Goal: Transaction & Acquisition: Book appointment/travel/reservation

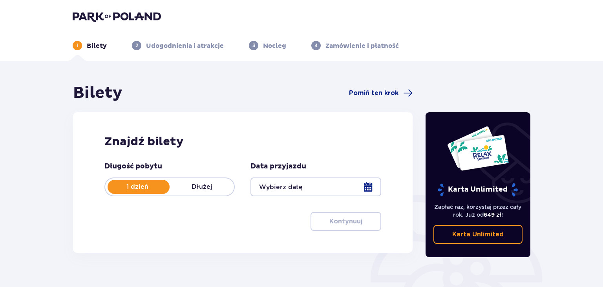
click at [204, 186] on p "Dłużej" at bounding box center [202, 186] width 64 height 9
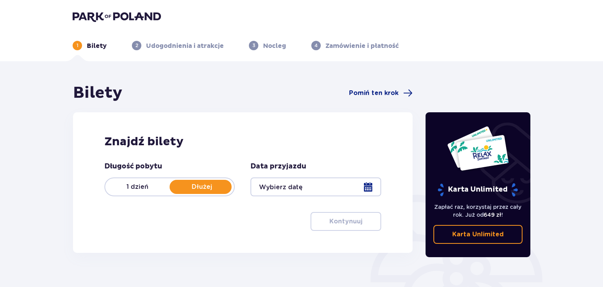
click at [302, 183] on div at bounding box center [315, 186] width 130 height 19
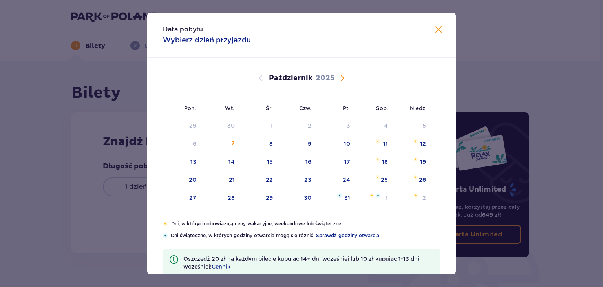
click at [343, 75] on span "Następny miesiąc" at bounding box center [341, 77] width 9 height 9
click at [383, 144] on div "8" at bounding box center [373, 143] width 38 height 17
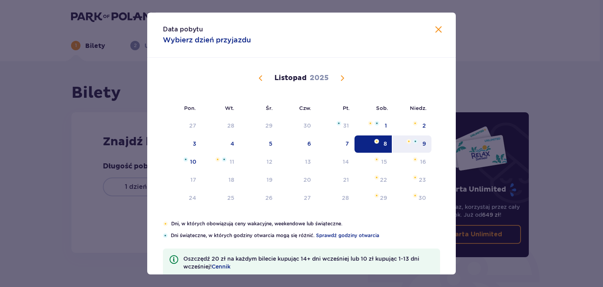
click at [422, 143] on div "9" at bounding box center [411, 143] width 39 height 17
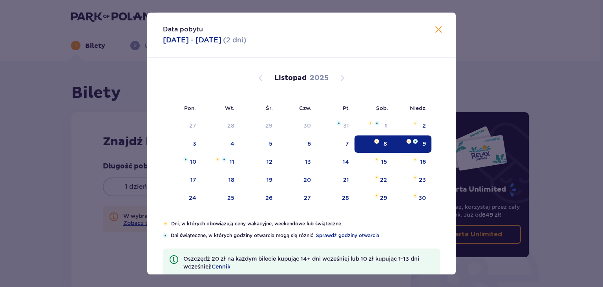
type input "[DATE] - [DATE]"
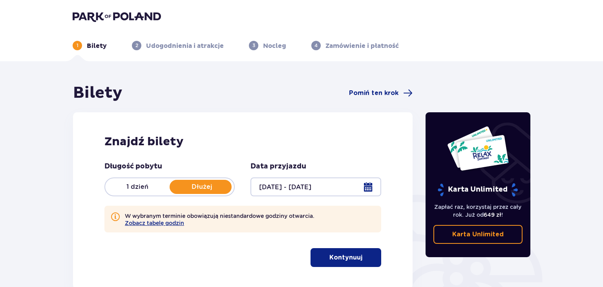
click at [196, 160] on div "Znajdź bilety Długość pobytu 1 dzień Dłużej Data przyjazdu 08.11.25 - 09.11.25 …" at bounding box center [242, 200] width 339 height 177
click at [340, 255] on p "Kontynuuj" at bounding box center [345, 257] width 33 height 9
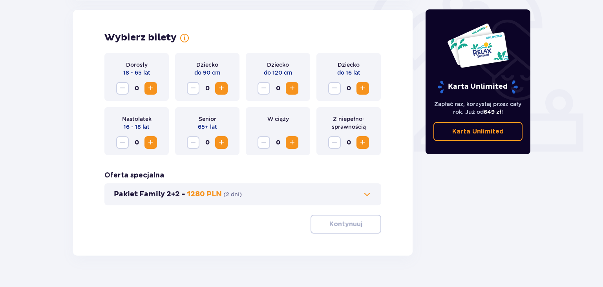
scroll to position [254, 0]
click at [148, 89] on span "Zwiększ" at bounding box center [150, 87] width 9 height 9
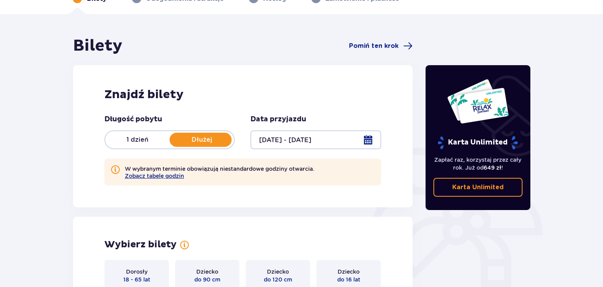
scroll to position [0, 0]
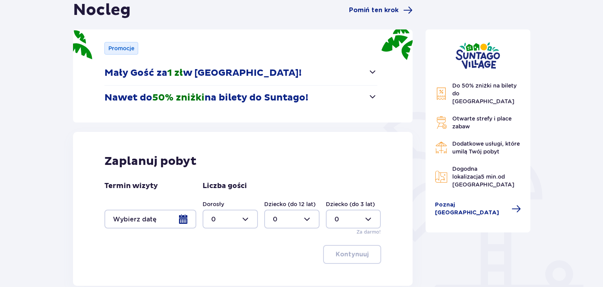
scroll to position [124, 0]
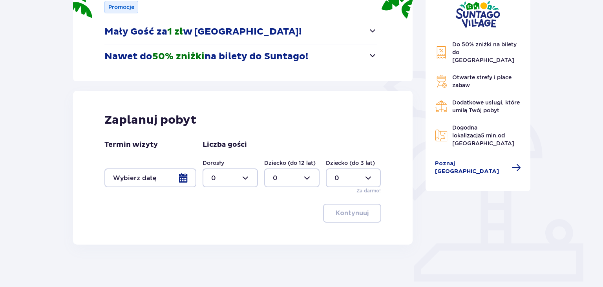
click at [254, 177] on div at bounding box center [229, 177] width 55 height 19
click at [221, 235] on div "2" at bounding box center [230, 234] width 38 height 9
type input "2"
click at [307, 176] on div at bounding box center [291, 177] width 55 height 19
click at [281, 234] on div "2" at bounding box center [292, 234] width 38 height 9
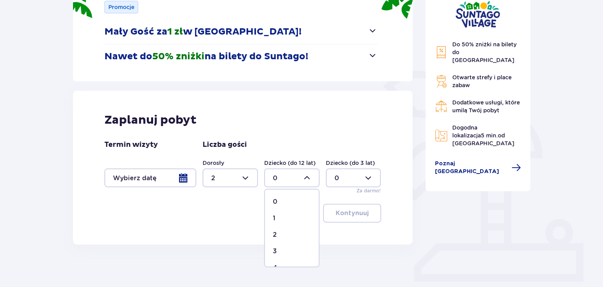
type input "2"
click at [181, 178] on div at bounding box center [150, 177] width 92 height 19
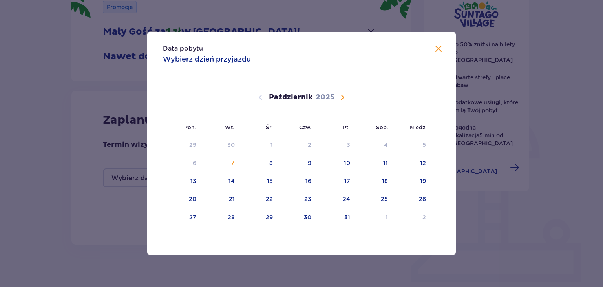
click at [341, 95] on span "Następny miesiąc" at bounding box center [341, 97] width 9 height 9
click at [387, 159] on div "8" at bounding box center [373, 163] width 38 height 17
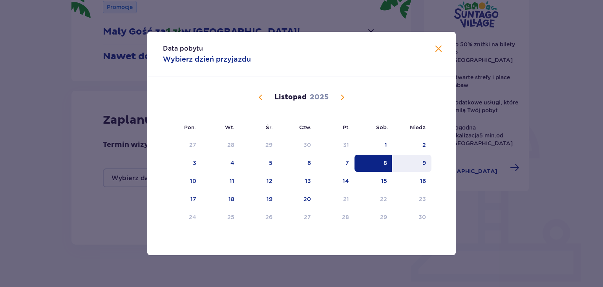
click at [424, 162] on div "9" at bounding box center [424, 163] width 4 height 8
type input "08.11.25 - 09.11.25"
type input "0"
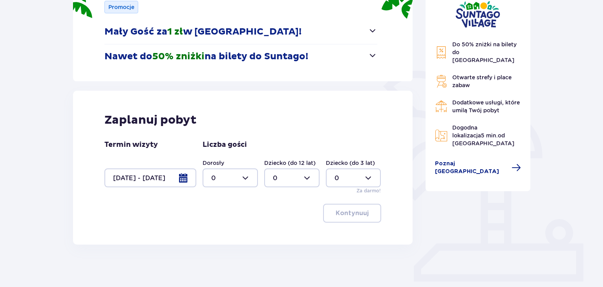
scroll to position [83, 0]
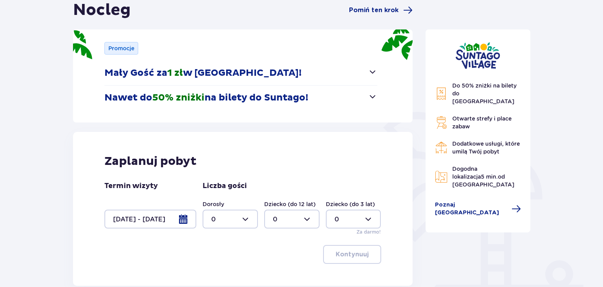
click at [186, 217] on div at bounding box center [150, 219] width 92 height 19
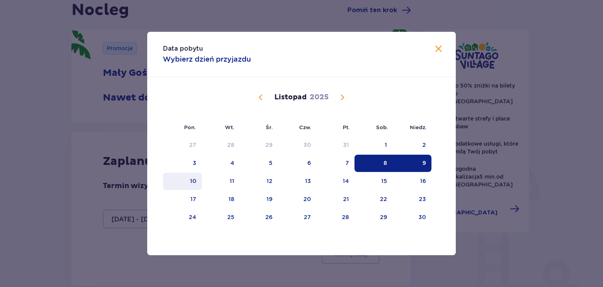
click at [195, 183] on div "10" at bounding box center [193, 181] width 6 height 8
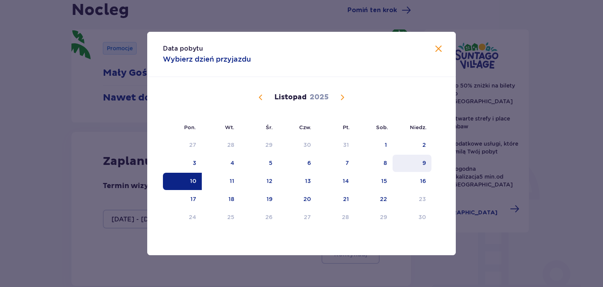
drag, startPoint x: 385, startPoint y: 165, endPoint x: 416, endPoint y: 164, distance: 30.6
click at [416, 164] on tr "3 4 5 6 7 8 9" at bounding box center [297, 163] width 268 height 17
click at [387, 163] on div "8" at bounding box center [373, 163] width 38 height 17
click at [420, 163] on div "9" at bounding box center [411, 163] width 39 height 17
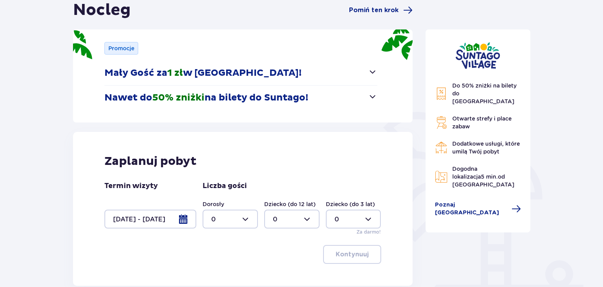
click at [247, 216] on div at bounding box center [229, 219] width 55 height 19
click at [226, 176] on div "2" at bounding box center [230, 175] width 38 height 9
type input "2"
click at [296, 216] on div at bounding box center [291, 219] width 55 height 19
click at [281, 177] on div "2" at bounding box center [292, 175] width 38 height 9
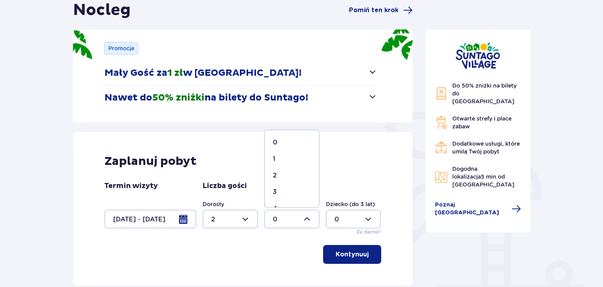
type input "2"
click at [346, 254] on p "Kontynuuj" at bounding box center [352, 254] width 33 height 9
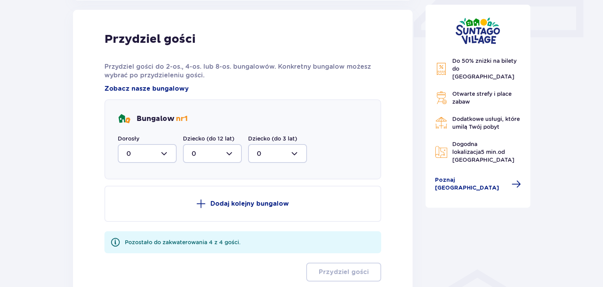
scroll to position [410, 0]
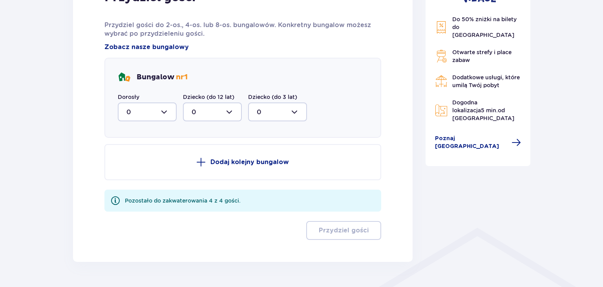
click at [166, 110] on div at bounding box center [147, 111] width 59 height 19
click at [152, 155] on div "1" at bounding box center [147, 152] width 42 height 9
type input "1"
click at [219, 110] on div at bounding box center [212, 111] width 59 height 19
click at [206, 151] on div "1" at bounding box center [213, 152] width 42 height 9
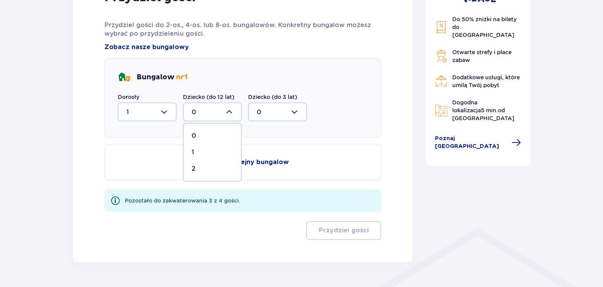
type input "1"
click at [265, 161] on p "Dodaj kolejny bungalow" at bounding box center [249, 162] width 78 height 9
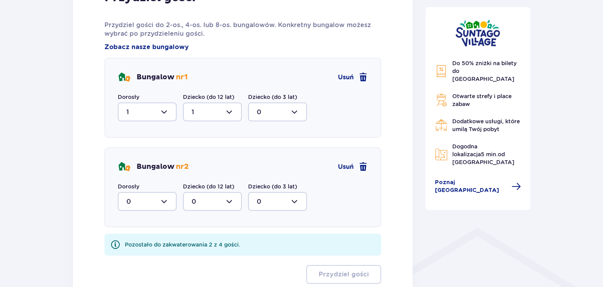
click at [166, 199] on div at bounding box center [147, 201] width 59 height 19
click at [163, 244] on div "1" at bounding box center [147, 241] width 42 height 9
type input "1"
click at [213, 198] on div at bounding box center [212, 201] width 59 height 19
click at [208, 242] on div "1" at bounding box center [213, 241] width 42 height 9
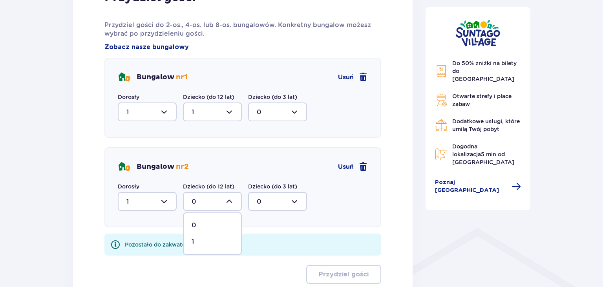
type input "1"
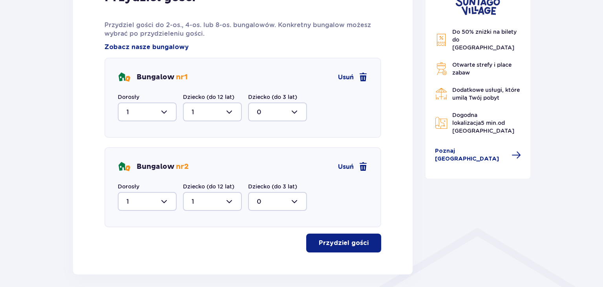
click at [365, 241] on button "Przydziel gości" at bounding box center [343, 242] width 75 height 19
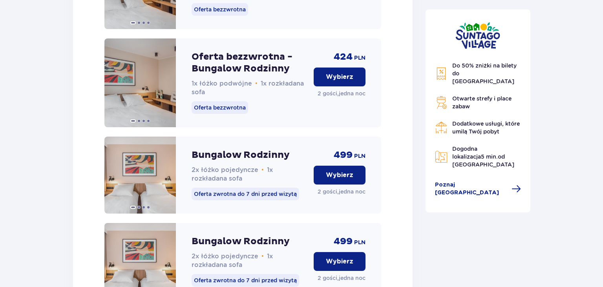
scroll to position [1180, 0]
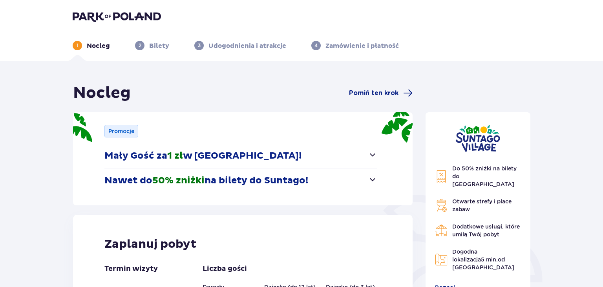
scroll to position [124, 0]
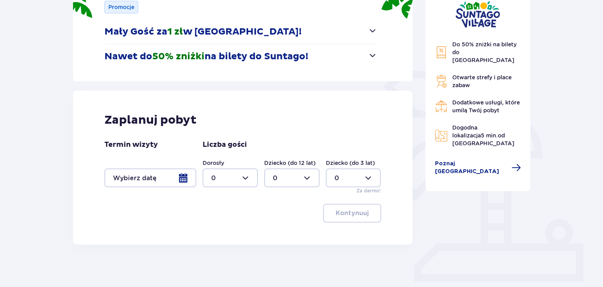
click at [186, 178] on div at bounding box center [150, 177] width 92 height 19
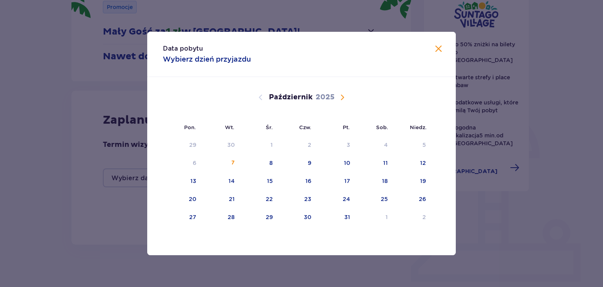
click at [341, 95] on span "Następny miesiąc" at bounding box center [341, 97] width 9 height 9
click at [384, 162] on div "8" at bounding box center [385, 163] width 4 height 8
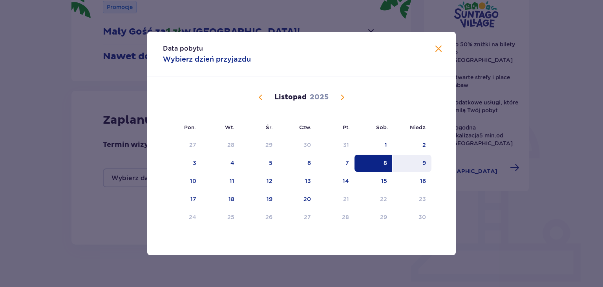
click at [423, 163] on div "9" at bounding box center [424, 163] width 4 height 8
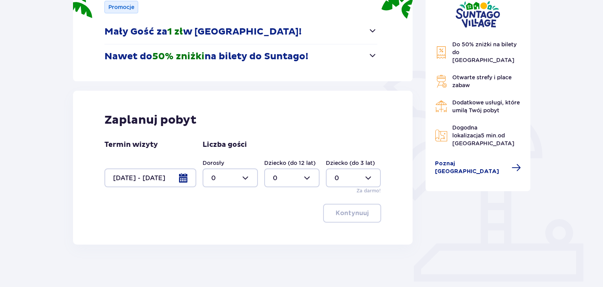
click at [192, 179] on div at bounding box center [150, 177] width 92 height 19
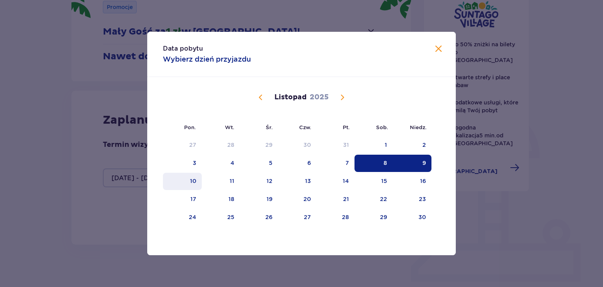
click at [194, 182] on div "10" at bounding box center [193, 181] width 6 height 8
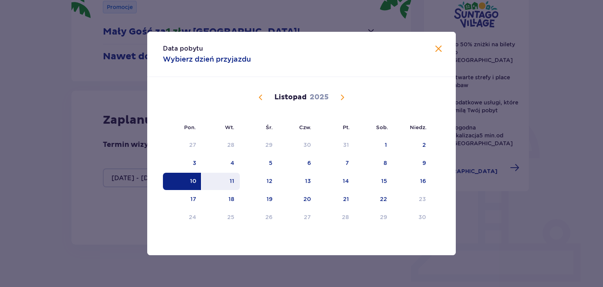
click at [235, 183] on div "11" at bounding box center [221, 181] width 38 height 17
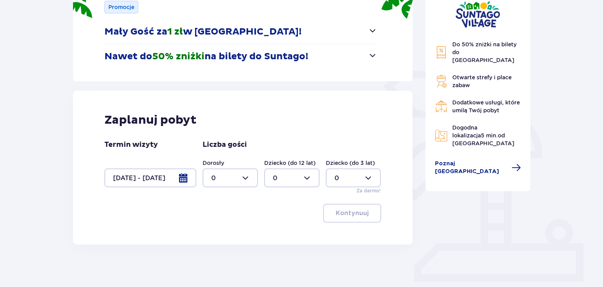
click at [184, 175] on div at bounding box center [150, 177] width 92 height 19
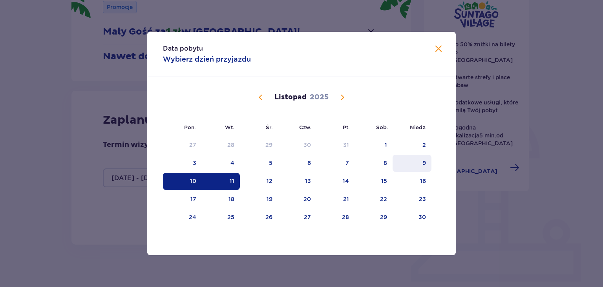
click at [422, 161] on div "9" at bounding box center [411, 163] width 39 height 17
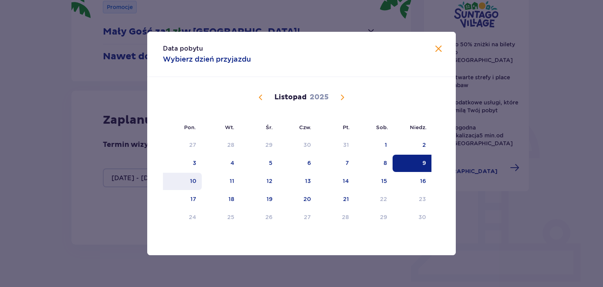
click at [192, 182] on div "10" at bounding box center [193, 181] width 6 height 8
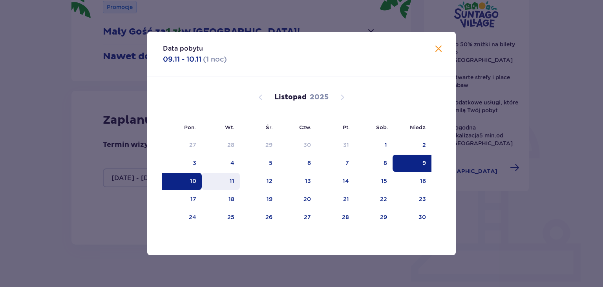
type input "09.11.25 - 10.11.25"
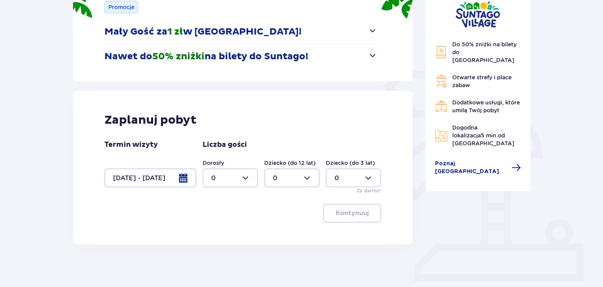
click at [226, 181] on div at bounding box center [229, 177] width 55 height 19
click at [238, 179] on div at bounding box center [229, 177] width 55 height 19
click at [246, 178] on div at bounding box center [229, 177] width 55 height 19
click at [218, 233] on div "2" at bounding box center [230, 234] width 38 height 9
type input "2"
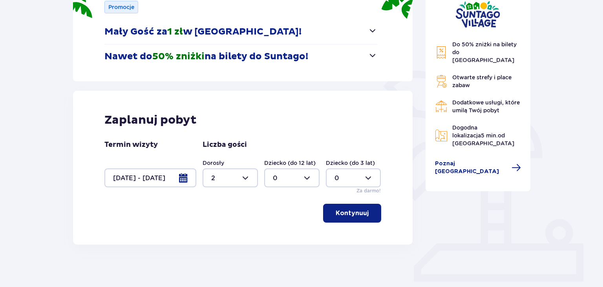
click at [278, 178] on div at bounding box center [291, 177] width 55 height 19
click at [276, 235] on p "2" at bounding box center [275, 234] width 4 height 9
type input "2"
click at [347, 217] on p "Kontynuuj" at bounding box center [352, 213] width 33 height 9
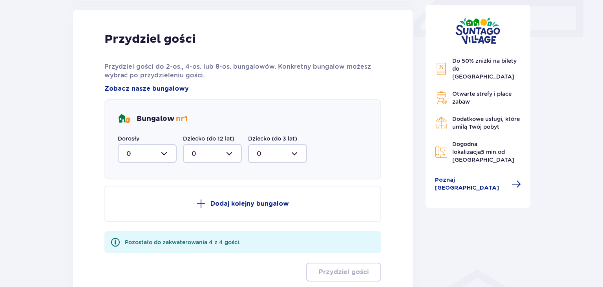
scroll to position [410, 0]
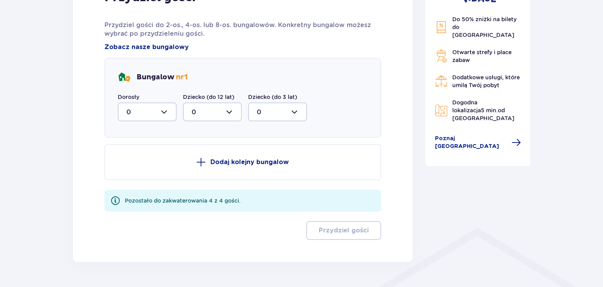
click at [163, 110] on div at bounding box center [147, 111] width 59 height 19
click at [146, 167] on div "2" at bounding box center [147, 168] width 42 height 9
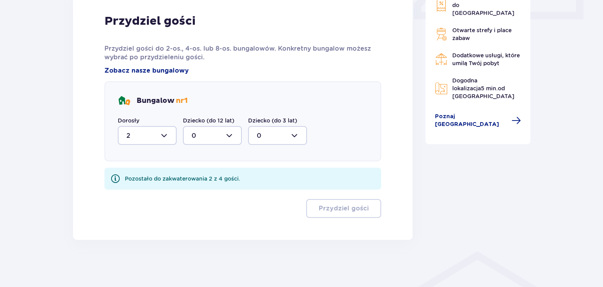
type input "2"
click at [209, 136] on div at bounding box center [212, 136] width 59 height 19
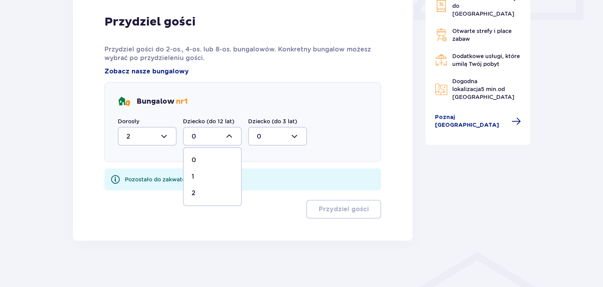
click at [203, 192] on div "2" at bounding box center [213, 193] width 42 height 9
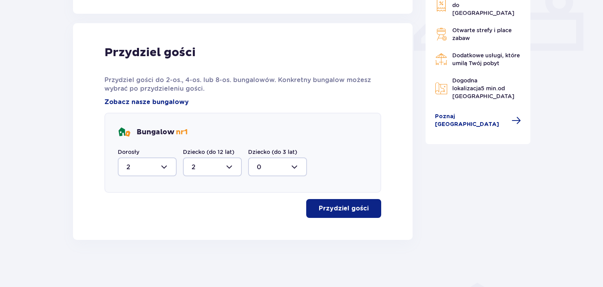
type input "2"
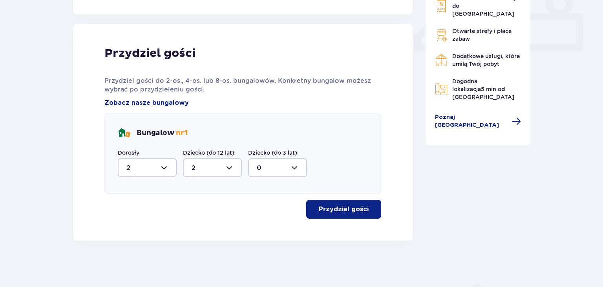
click at [374, 210] on span "button" at bounding box center [369, 208] width 9 height 9
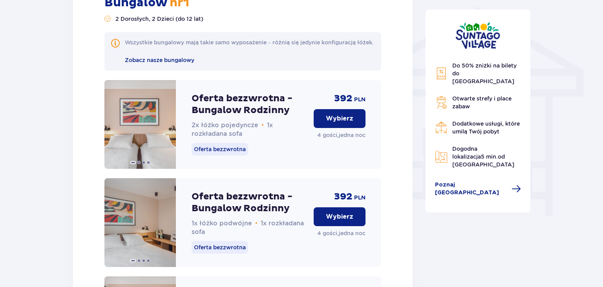
scroll to position [506, 0]
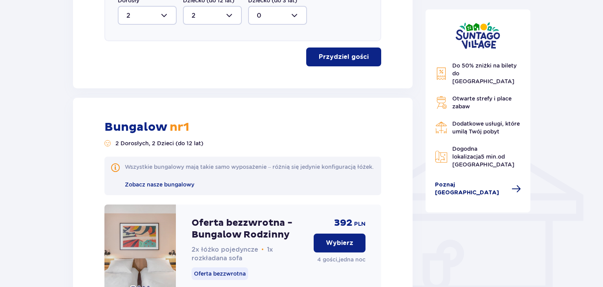
click at [464, 181] on span "Poznaj Suntago Village" at bounding box center [471, 189] width 72 height 16
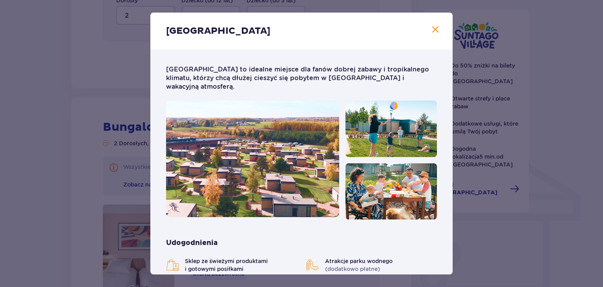
click at [436, 30] on span "Zamknij" at bounding box center [434, 29] width 9 height 9
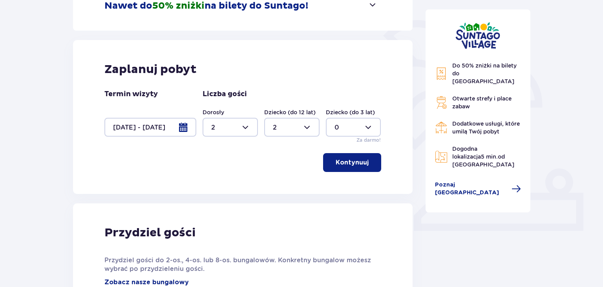
scroll to position [50, 0]
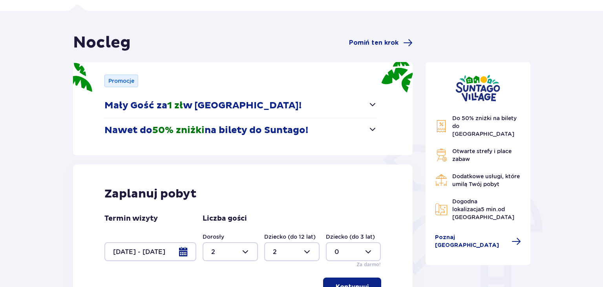
click at [375, 129] on span "button" at bounding box center [372, 128] width 9 height 9
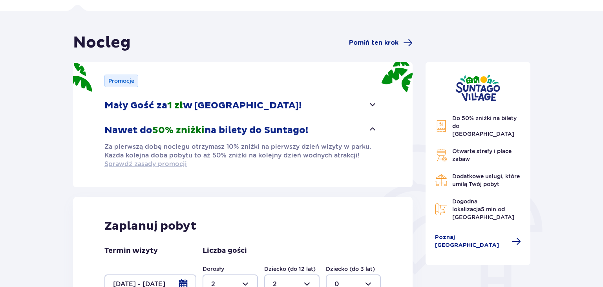
click at [177, 165] on span "Sprawdź zasady promocji" at bounding box center [145, 164] width 82 height 9
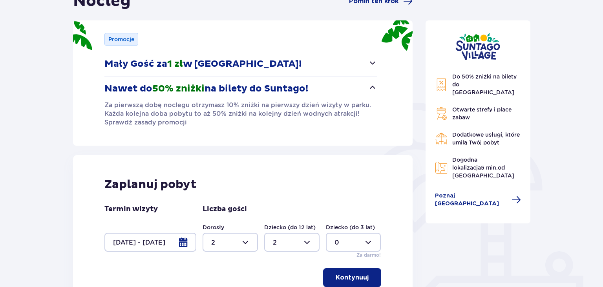
scroll to position [175, 0]
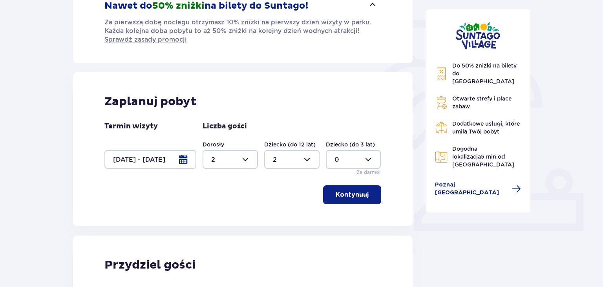
click at [183, 160] on div at bounding box center [150, 159] width 92 height 19
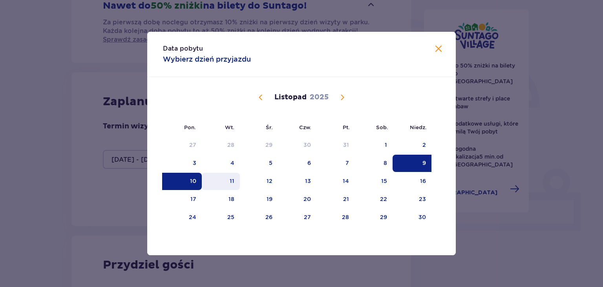
click at [233, 181] on div "11" at bounding box center [232, 181] width 5 height 8
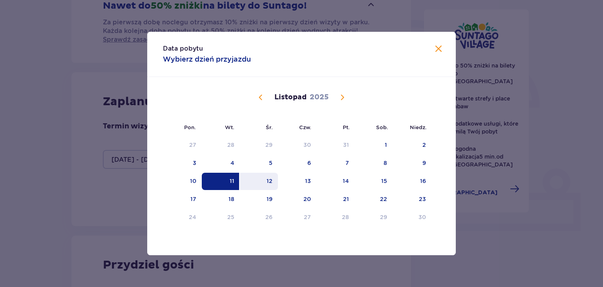
click at [267, 180] on div "12" at bounding box center [269, 181] width 6 height 8
type input "11.11.25 - 12.11.25"
type input "0"
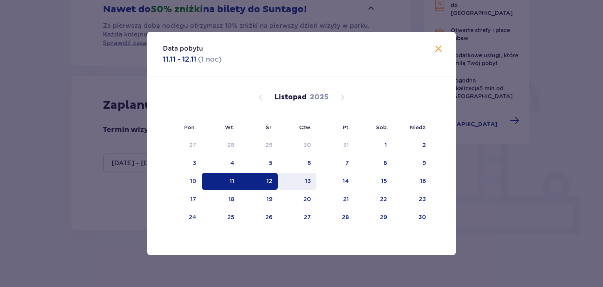
scroll to position [161, 0]
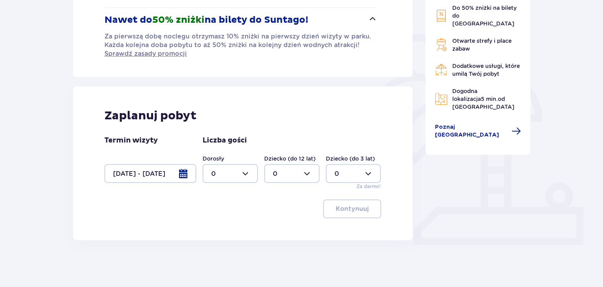
click at [181, 173] on div at bounding box center [150, 173] width 92 height 19
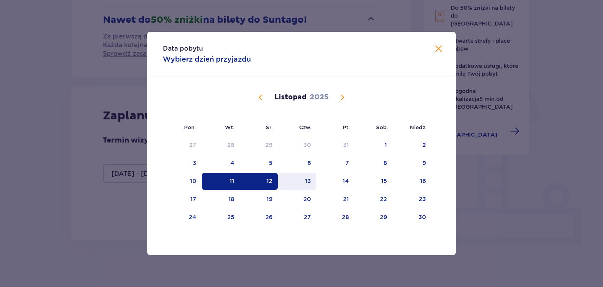
click at [307, 179] on div "13" at bounding box center [308, 181] width 6 height 8
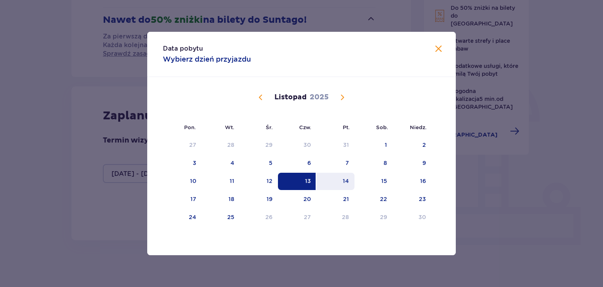
click at [343, 178] on div "14" at bounding box center [335, 181] width 38 height 17
type input "13.11.25 - 14.11.25"
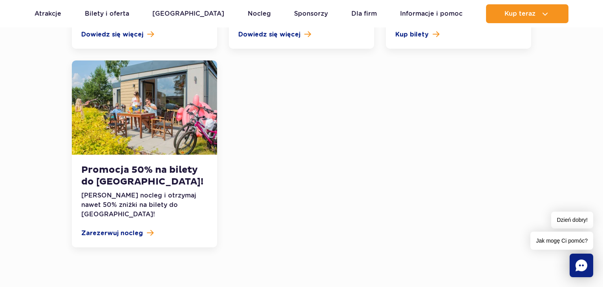
scroll to position [1119, 0]
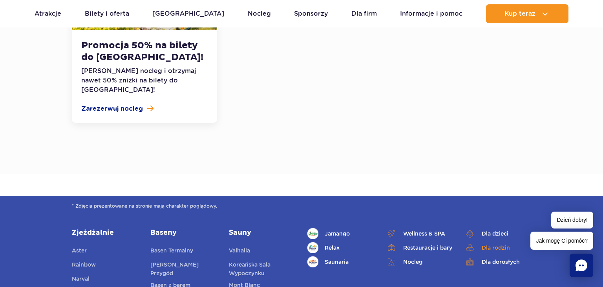
click at [488, 242] on link "Dla rodzin" at bounding box center [497, 247] width 67 height 11
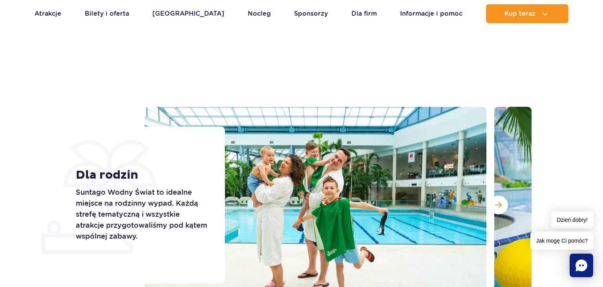
scroll to position [124, 0]
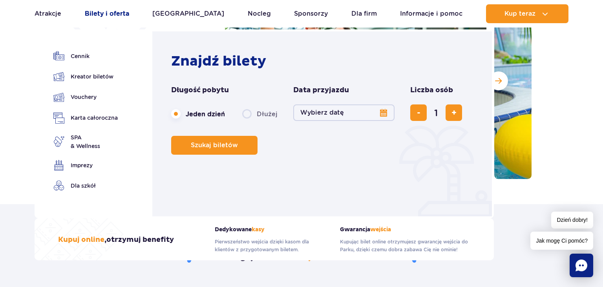
click at [122, 15] on link "Bilety i oferta" at bounding box center [107, 13] width 44 height 19
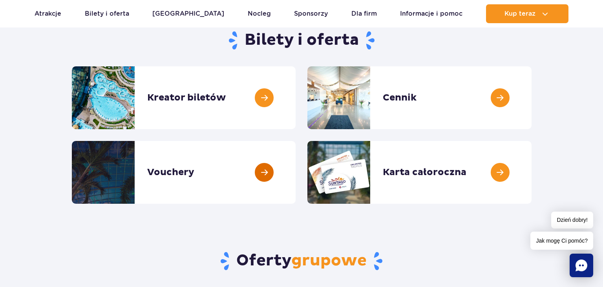
scroll to position [41, 0]
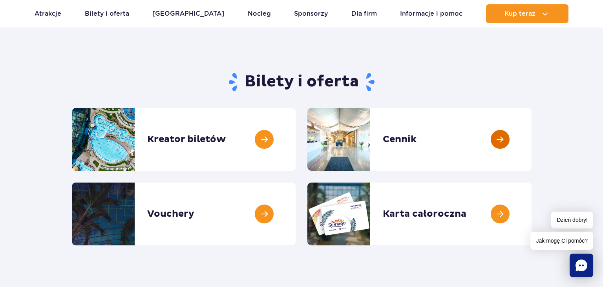
click at [531, 137] on link at bounding box center [531, 139] width 0 height 63
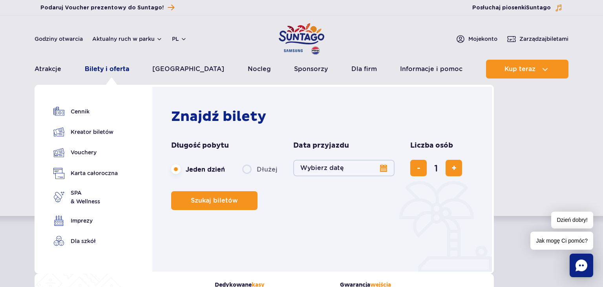
click at [113, 71] on link "Bilety i oferta" at bounding box center [107, 69] width 44 height 19
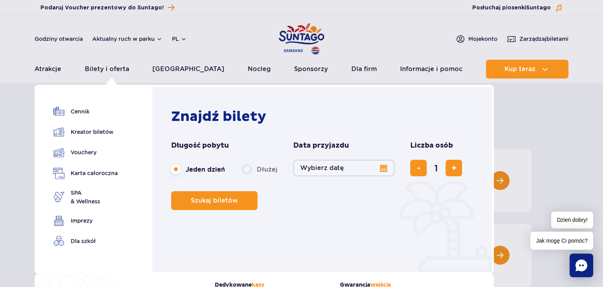
click at [381, 166] on button "Wybierz datę" at bounding box center [343, 168] width 101 height 16
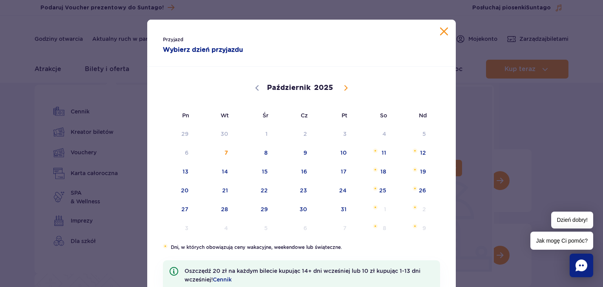
click at [346, 86] on icon at bounding box center [345, 87] width 5 height 5
select select "10"
click at [385, 170] on span "15" at bounding box center [373, 171] width 40 height 18
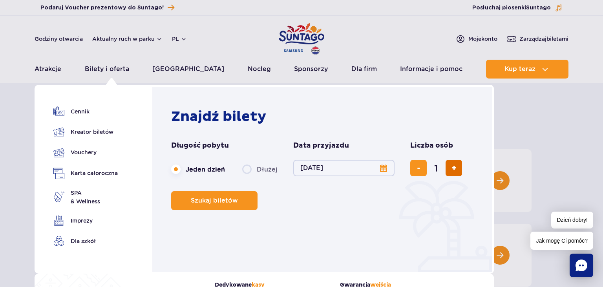
click at [452, 168] on span "dodaj bilet" at bounding box center [453, 168] width 5 height 0
type input "4"
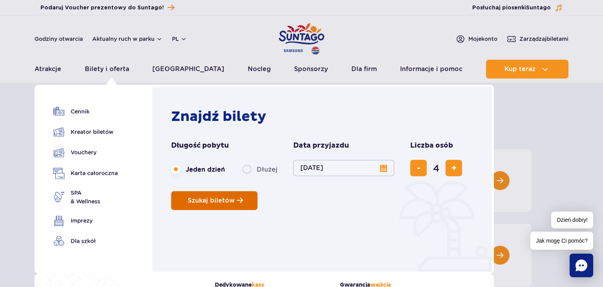
click at [235, 201] on button "Szukaj biletów" at bounding box center [214, 200] width 86 height 19
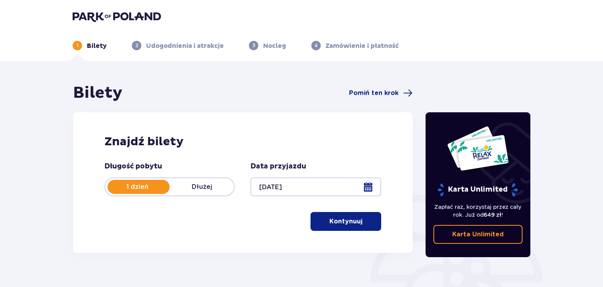
click at [200, 184] on p "Dłużej" at bounding box center [202, 186] width 64 height 9
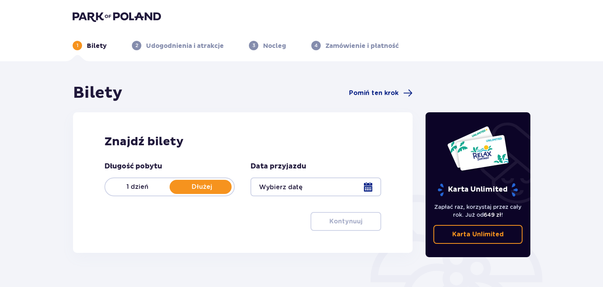
click at [367, 183] on div at bounding box center [315, 186] width 130 height 19
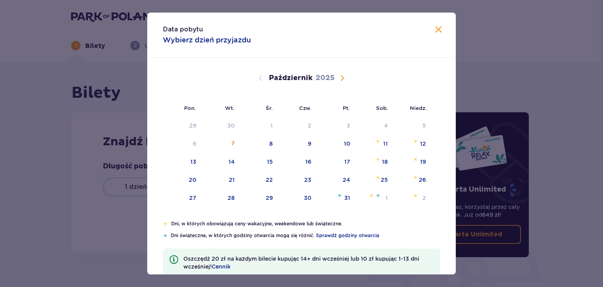
click at [340, 78] on span "Następny miesiąc" at bounding box center [341, 77] width 9 height 9
click at [384, 140] on div "8" at bounding box center [385, 144] width 4 height 8
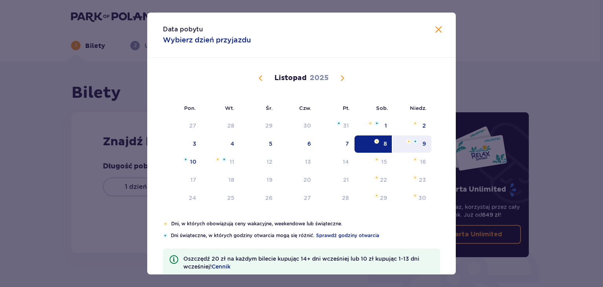
click at [420, 144] on div "9" at bounding box center [411, 143] width 39 height 17
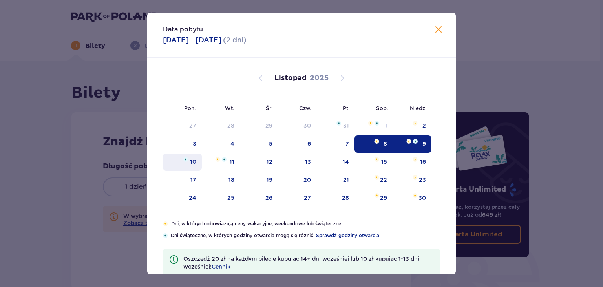
type input "[DATE] - [DATE]"
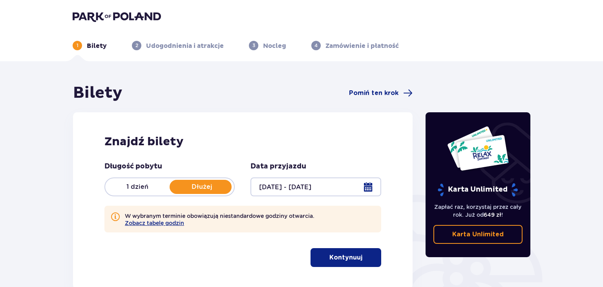
click at [332, 255] on p "Kontynuuj" at bounding box center [345, 257] width 33 height 9
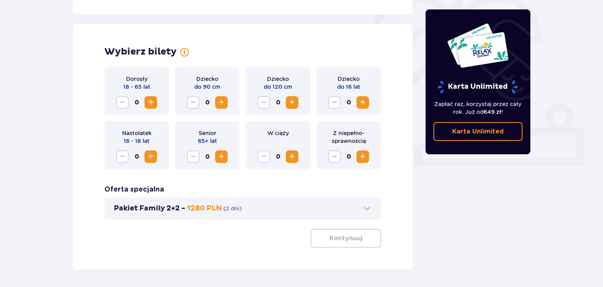
scroll to position [254, 0]
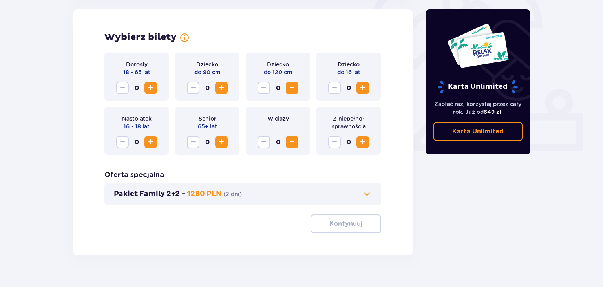
click at [150, 87] on span "Zwiększ" at bounding box center [150, 87] width 9 height 9
click at [150, 86] on span "Zwiększ" at bounding box center [150, 87] width 9 height 9
click at [361, 84] on span "Zwiększ" at bounding box center [362, 87] width 9 height 9
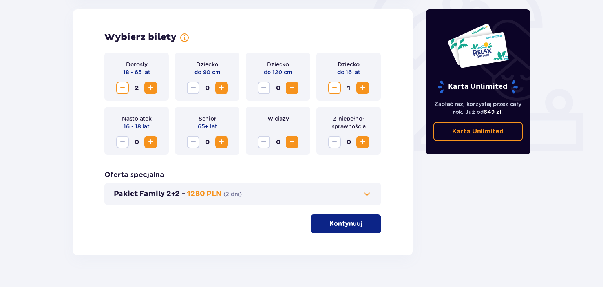
click at [361, 84] on span "Zwiększ" at bounding box center [362, 87] width 9 height 9
click at [343, 228] on p "Kontynuuj" at bounding box center [345, 223] width 33 height 9
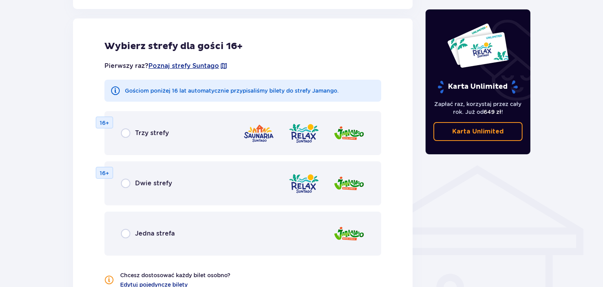
scroll to position [513, 0]
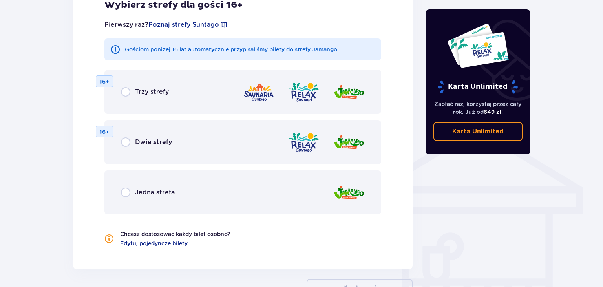
click at [127, 93] on input "radio" at bounding box center [125, 91] width 9 height 9
radio input "true"
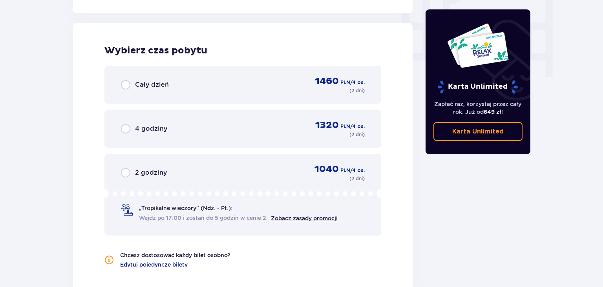
scroll to position [773, 0]
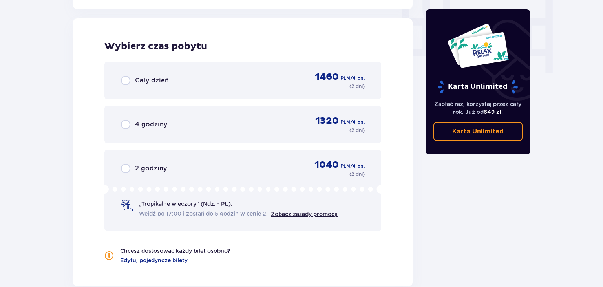
click at [159, 81] on span "Cały dzień" at bounding box center [152, 80] width 34 height 9
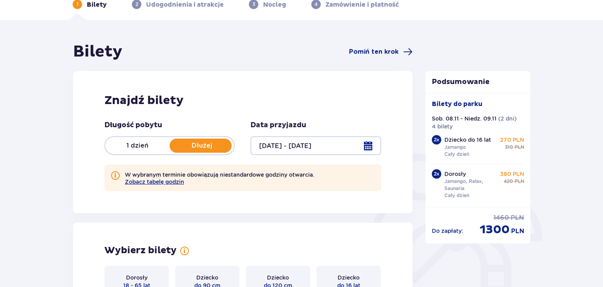
scroll to position [124, 0]
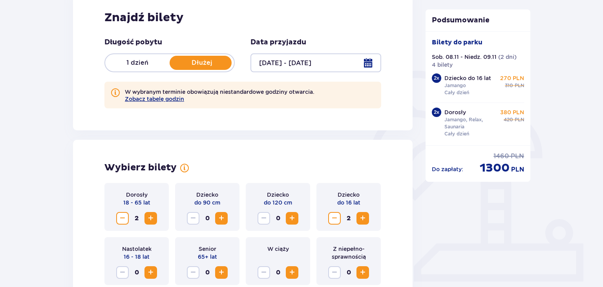
click at [370, 62] on div at bounding box center [315, 62] width 130 height 19
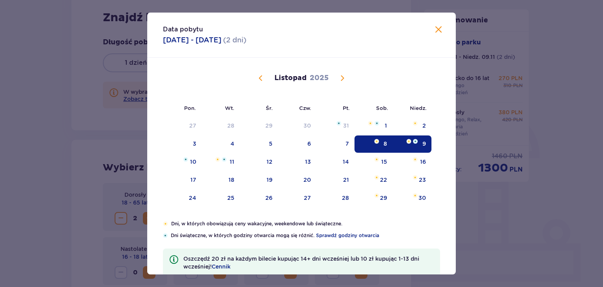
click at [416, 142] on img "Data zaznaczona. niedziela, 9 listopada 2025" at bounding box center [415, 141] width 5 height 5
click at [439, 29] on span "Zamknij" at bounding box center [438, 29] width 9 height 9
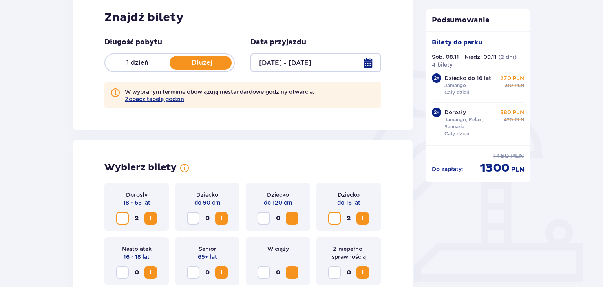
click at [147, 62] on p "1 dzień" at bounding box center [137, 62] width 64 height 9
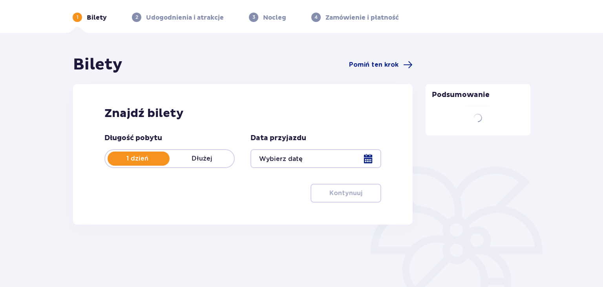
scroll to position [28, 0]
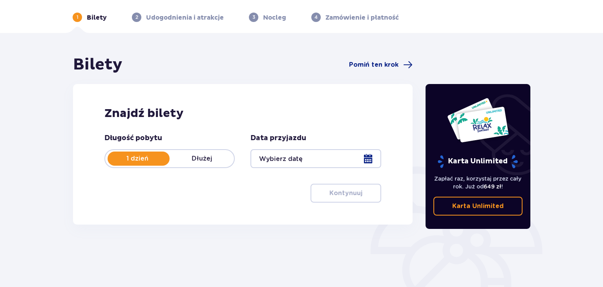
click at [288, 159] on div at bounding box center [315, 158] width 130 height 19
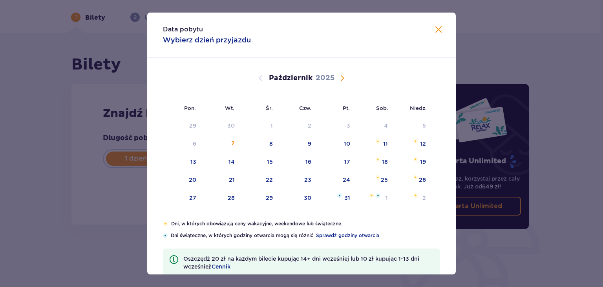
click at [343, 77] on span "Następny miesiąc" at bounding box center [341, 77] width 9 height 9
click at [196, 163] on div "10" at bounding box center [182, 161] width 39 height 17
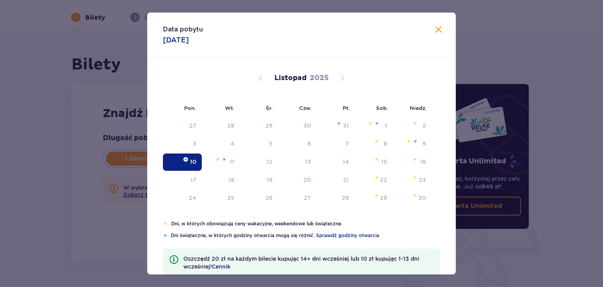
type input "[DATE]"
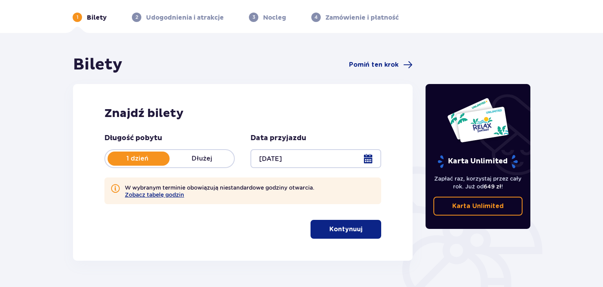
click at [356, 228] on button "Kontynuuj" at bounding box center [345, 229] width 71 height 19
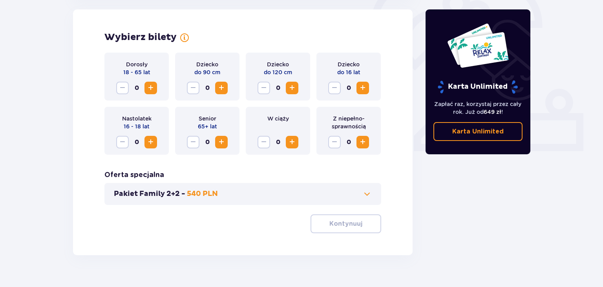
scroll to position [254, 0]
click at [150, 89] on span "Zwiększ" at bounding box center [150, 87] width 9 height 9
click at [363, 88] on span "Zwiększ" at bounding box center [362, 87] width 9 height 9
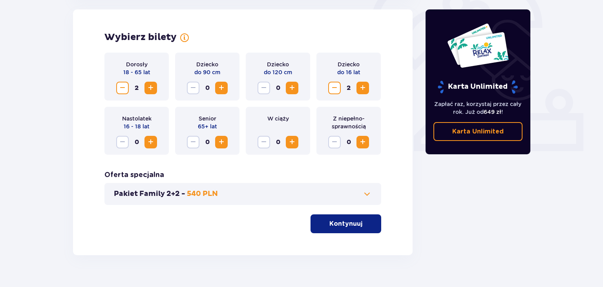
click at [350, 222] on p "Kontynuuj" at bounding box center [345, 223] width 33 height 9
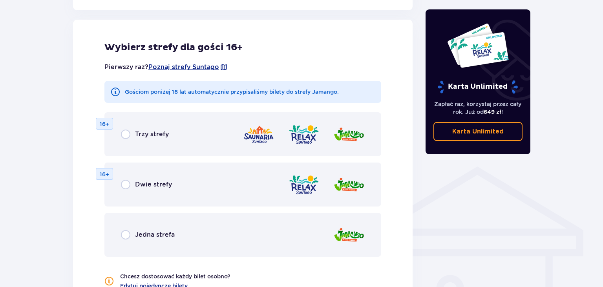
scroll to position [472, 0]
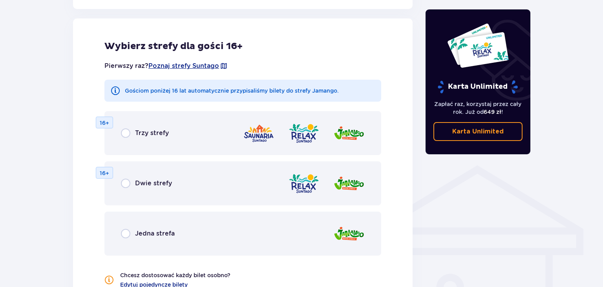
click at [123, 129] on input "radio" at bounding box center [125, 132] width 9 height 9
radio input "true"
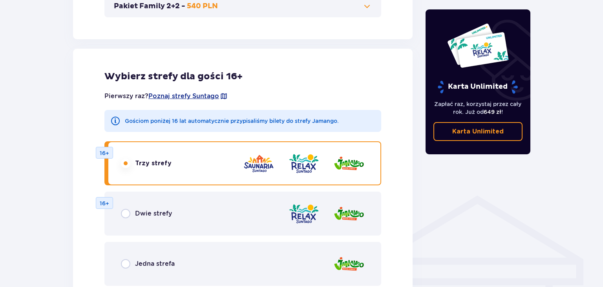
scroll to position [276, 0]
